Goal: Task Accomplishment & Management: Manage account settings

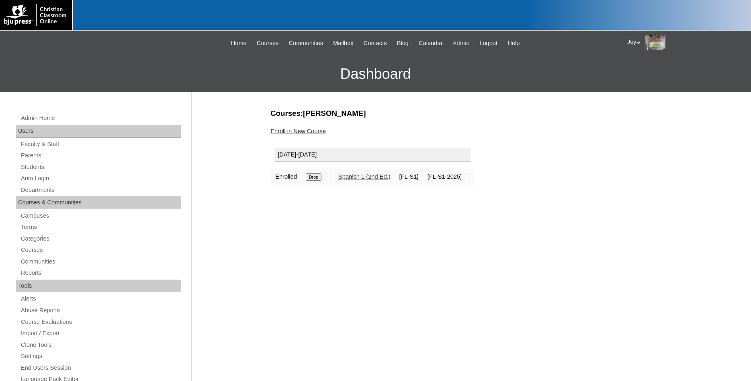
click at [468, 45] on span "Admin" at bounding box center [461, 43] width 17 height 9
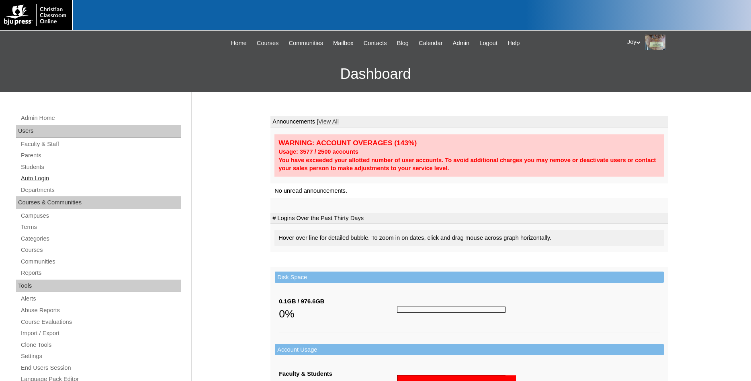
click at [41, 181] on link "Auto Login" at bounding box center [100, 178] width 161 height 10
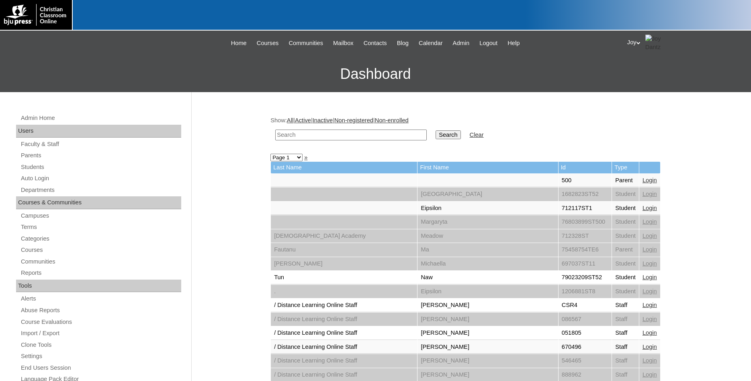
click at [343, 136] on input "text" at bounding box center [351, 134] width 152 height 11
type input "78975921"
click at [436, 137] on input "Search" at bounding box center [448, 134] width 25 height 9
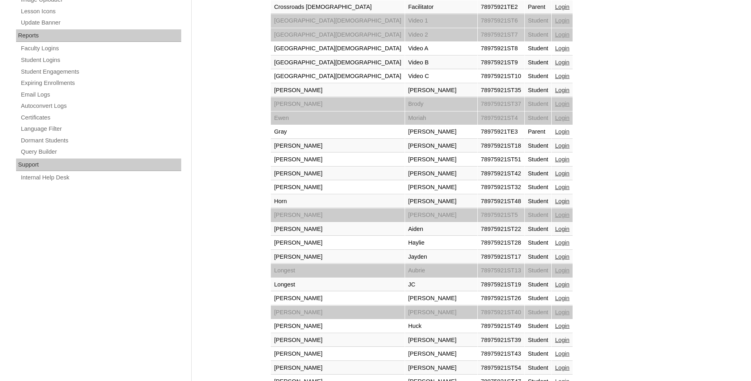
scroll to position [451, 0]
click at [555, 131] on link "Login" at bounding box center [562, 131] width 14 height 6
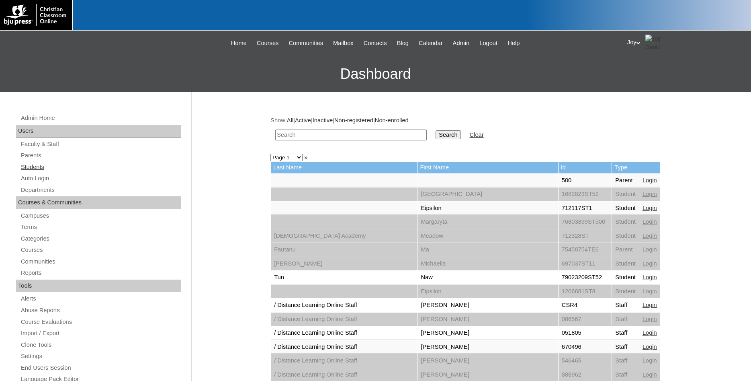
click at [31, 167] on link "Students" at bounding box center [100, 167] width 161 height 10
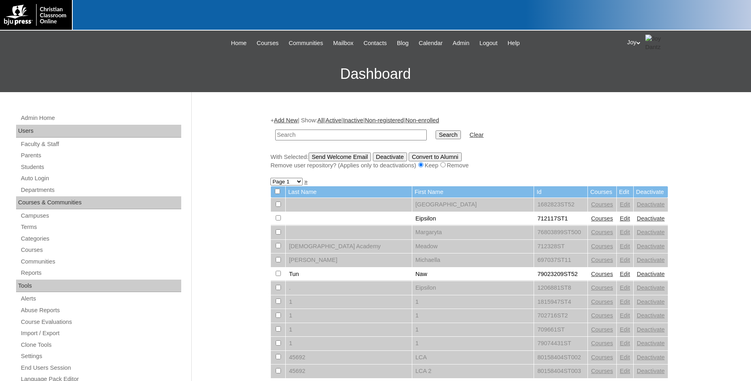
click at [280, 134] on input "text" at bounding box center [351, 134] width 152 height 11
type input "78975921"
click at [436, 130] on input "Search" at bounding box center [448, 134] width 25 height 9
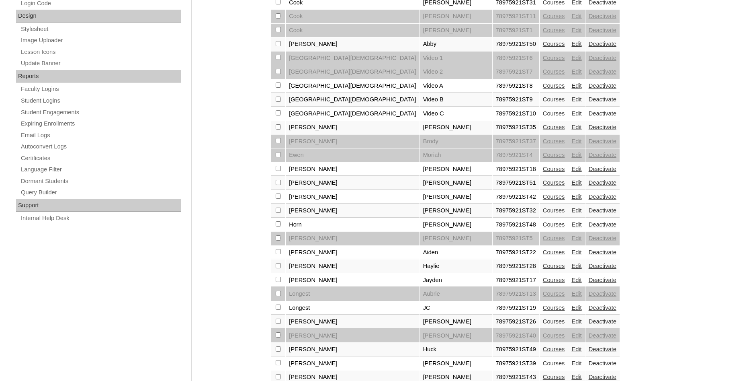
scroll to position [548, 0]
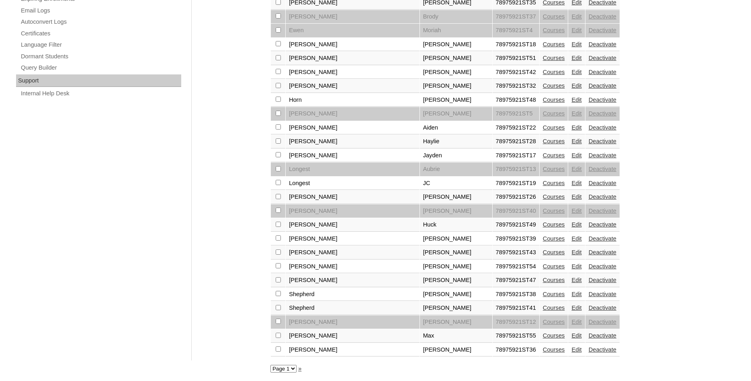
click at [543, 305] on link "Courses" at bounding box center [554, 307] width 22 height 6
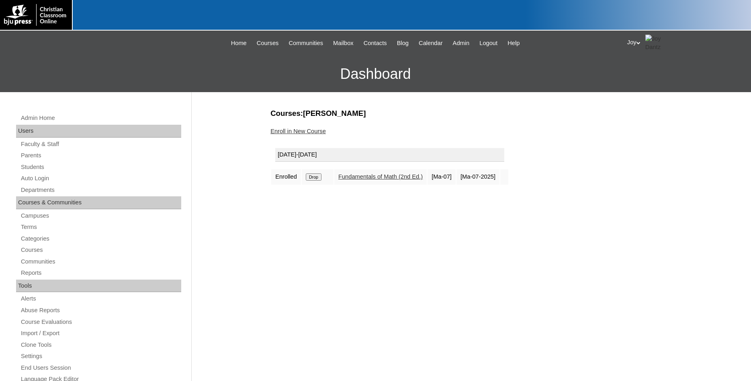
click at [314, 177] on input "Drop" at bounding box center [314, 176] width 16 height 7
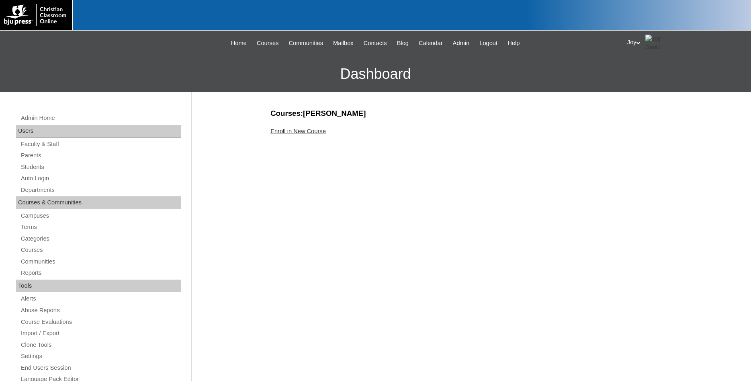
click at [303, 134] on link "Enroll in New Course" at bounding box center [298, 131] width 55 height 6
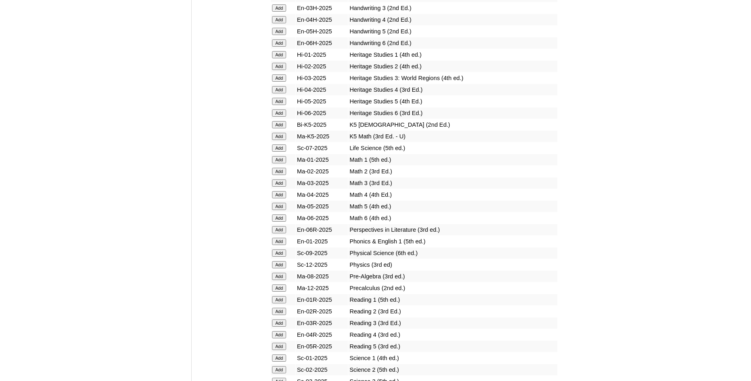
scroll to position [738, 0]
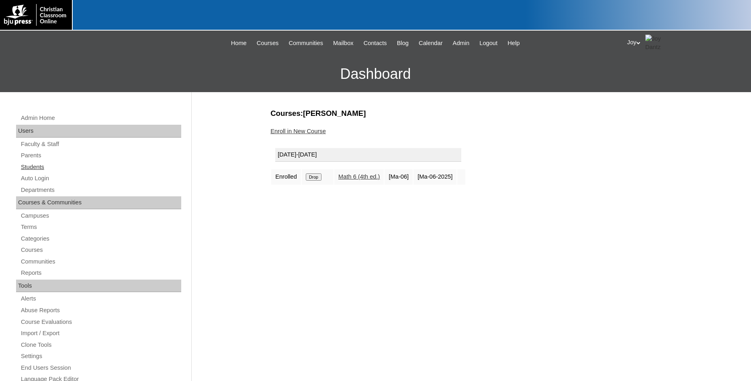
click at [34, 166] on link "Students" at bounding box center [100, 167] width 161 height 10
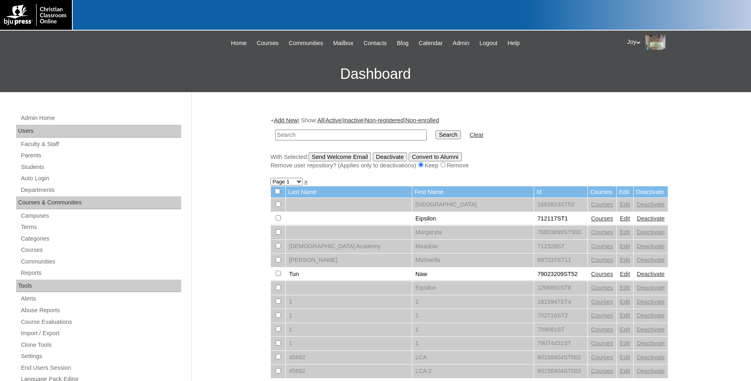
click at [320, 135] on input "text" at bounding box center [351, 134] width 152 height 11
type input "732164"
click at [437, 138] on input "Search" at bounding box center [448, 134] width 25 height 9
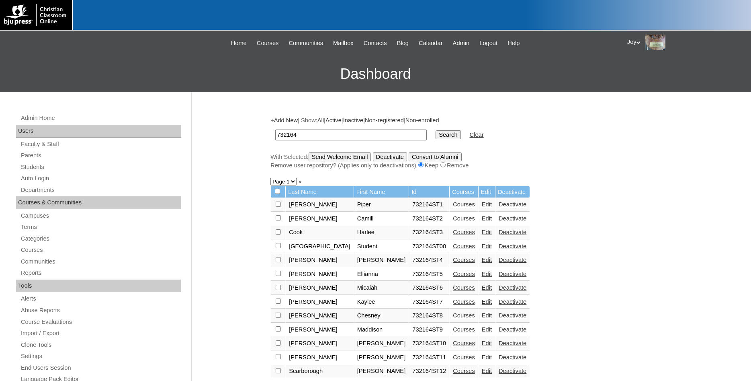
click at [453, 207] on link "Courses" at bounding box center [464, 204] width 22 height 6
click at [279, 194] on input "checkbox" at bounding box center [277, 191] width 5 height 5
checkbox input "true"
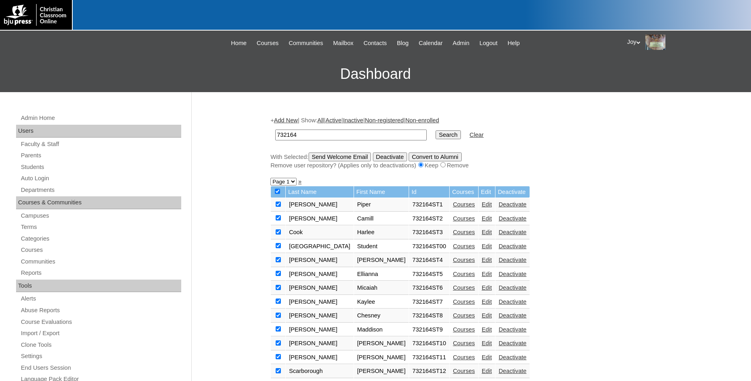
checkbox input "true"
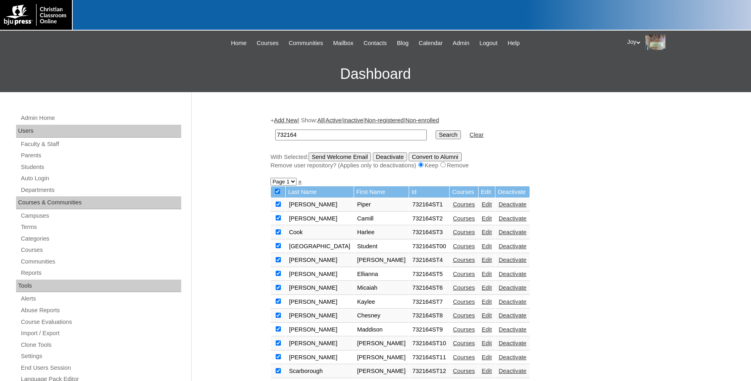
checkbox input "true"
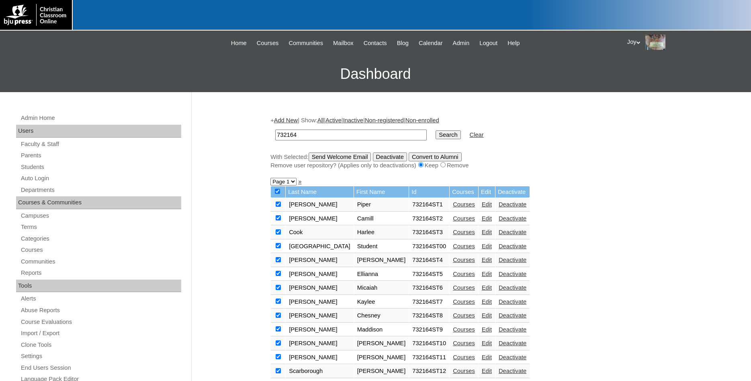
checkbox input "true"
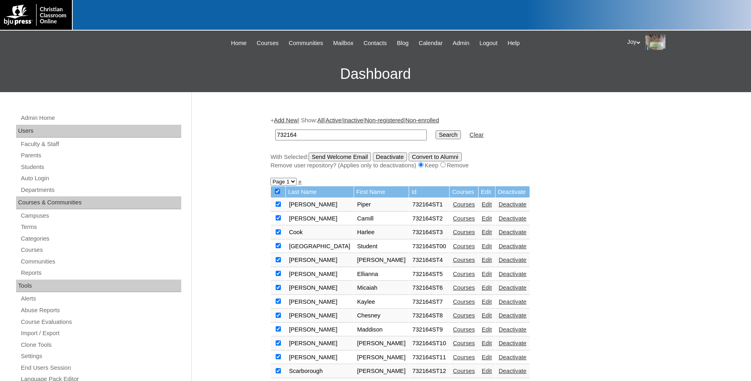
checkbox input "true"
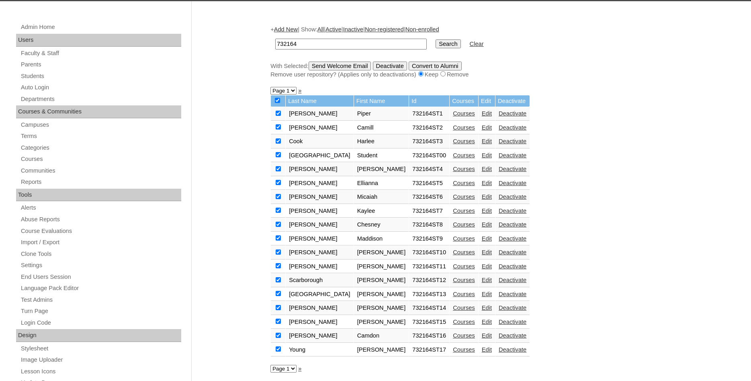
scroll to position [29, 0]
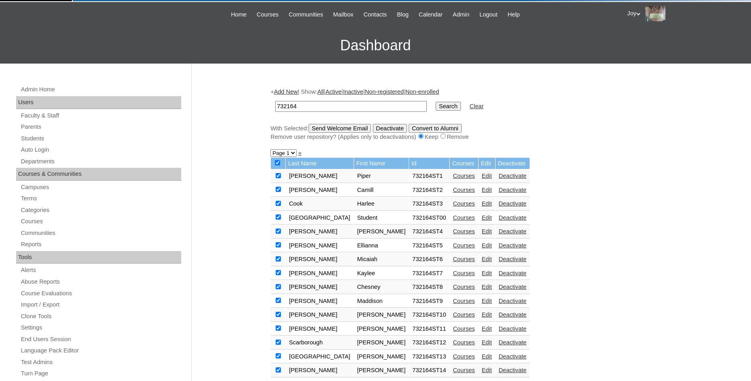
click at [359, 125] on input "Send Welcome Email" at bounding box center [340, 128] width 63 height 9
